Goal: Task Accomplishment & Management: Complete application form

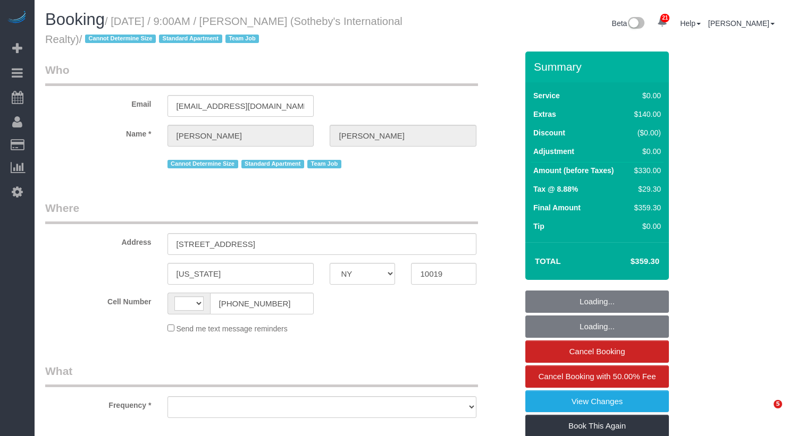
select select "NY"
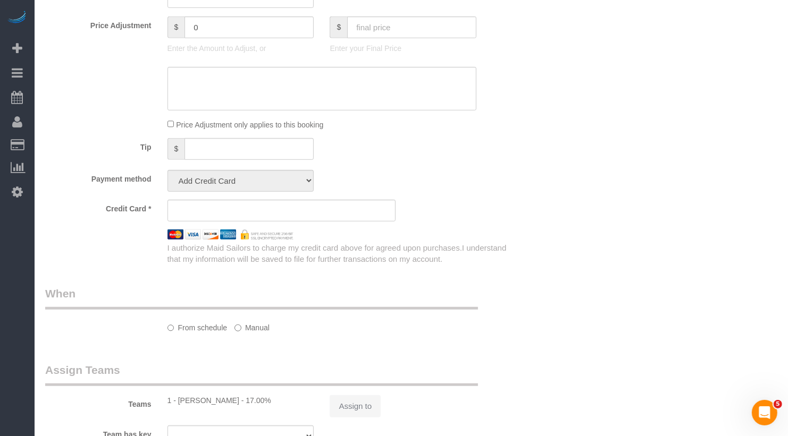
select select "string:[GEOGRAPHIC_DATA]"
select select "object:815"
select select "string:stripe-pm_1LyzvD4VGloSiKo7z6mm3lkI"
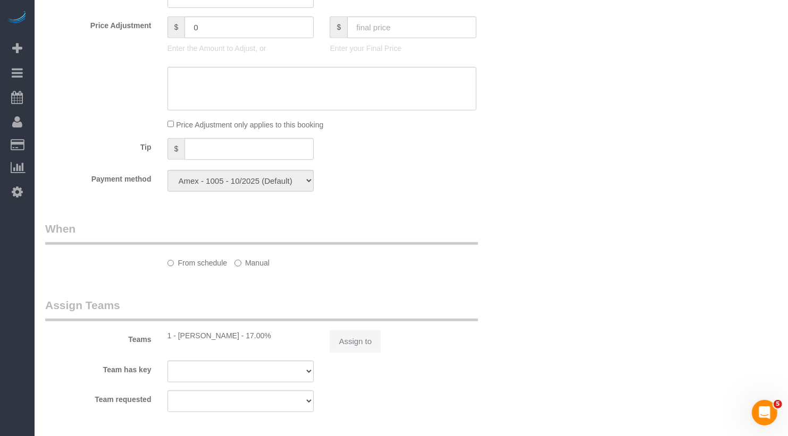
select select "1"
select select "2"
select select "spot1"
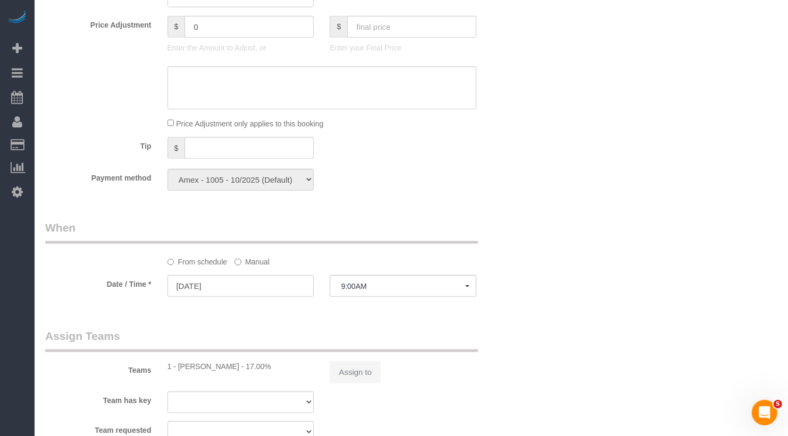
select select "number:56"
select select "number:74"
select select "number:15"
select select "number:6"
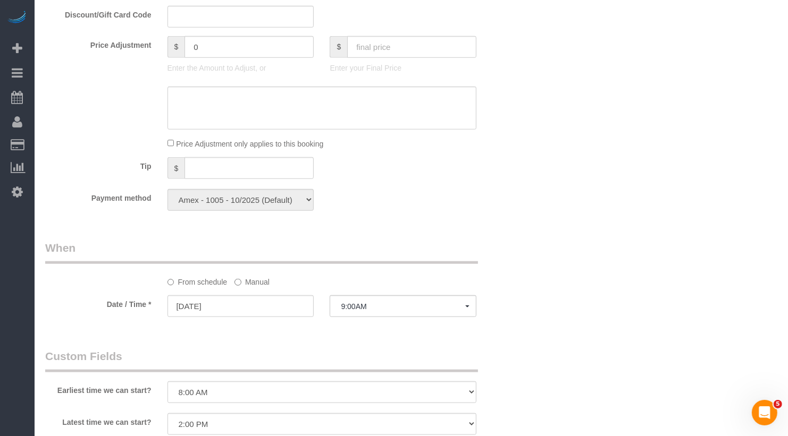
select select "object:1074"
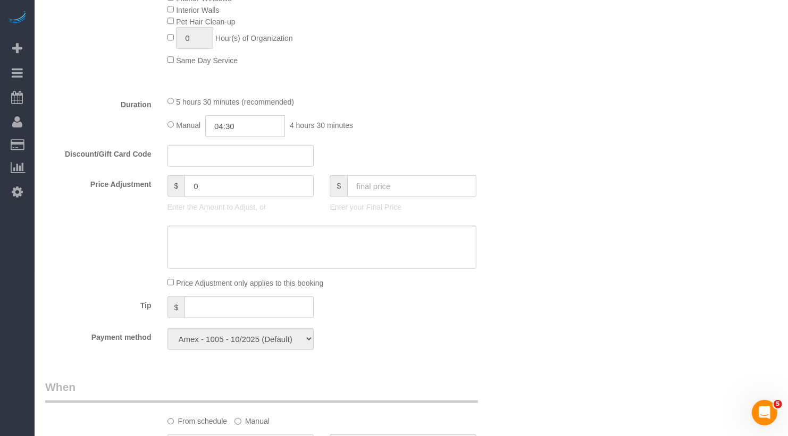
select select "1"
select select "2"
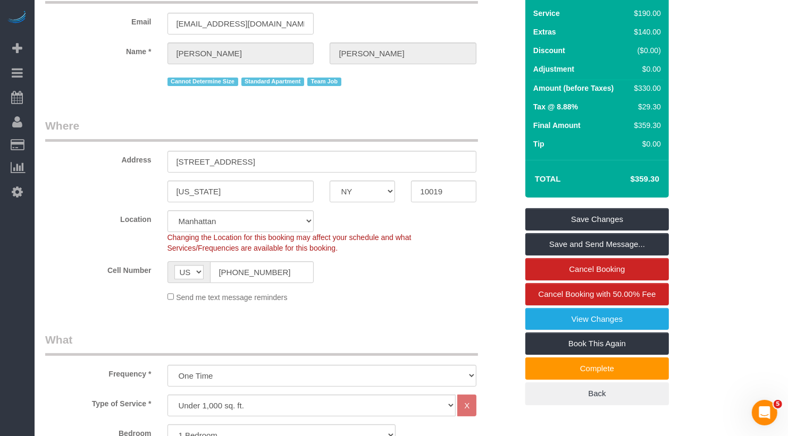
scroll to position [64, 0]
